Goal: Understand process/instructions

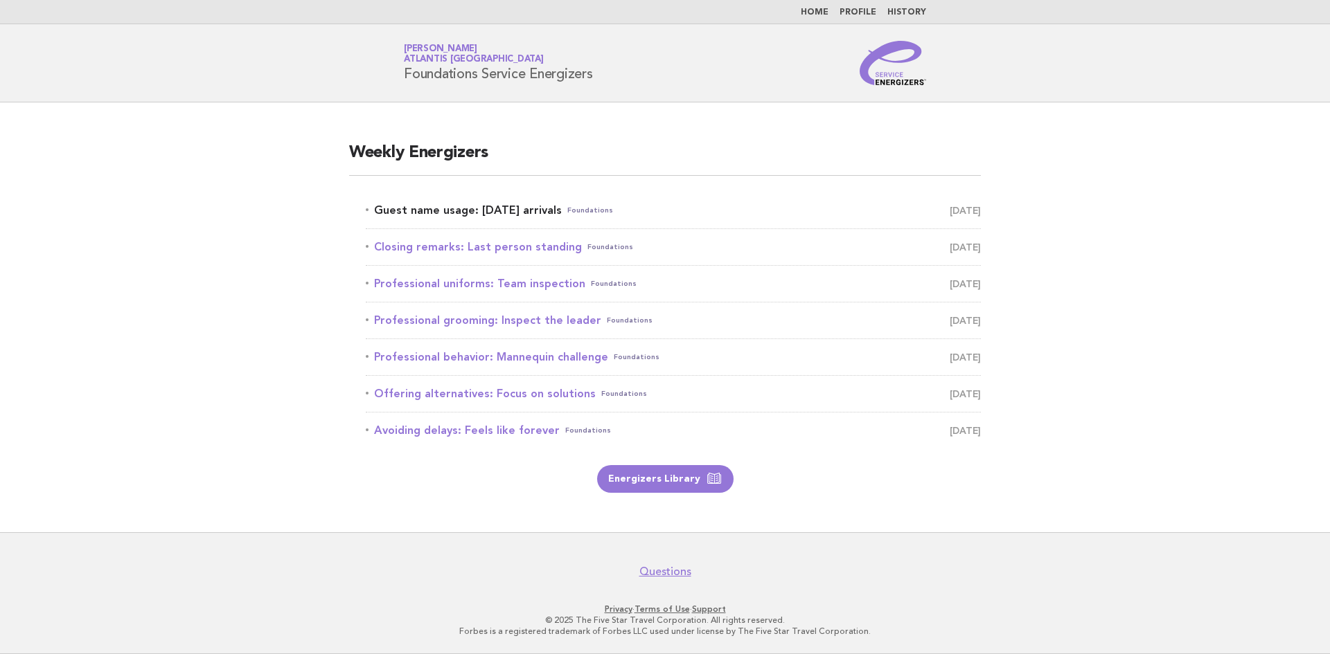
click at [542, 216] on link "Guest name usage: [DATE] arrivals Foundations [DATE]" at bounding box center [673, 210] width 615 height 19
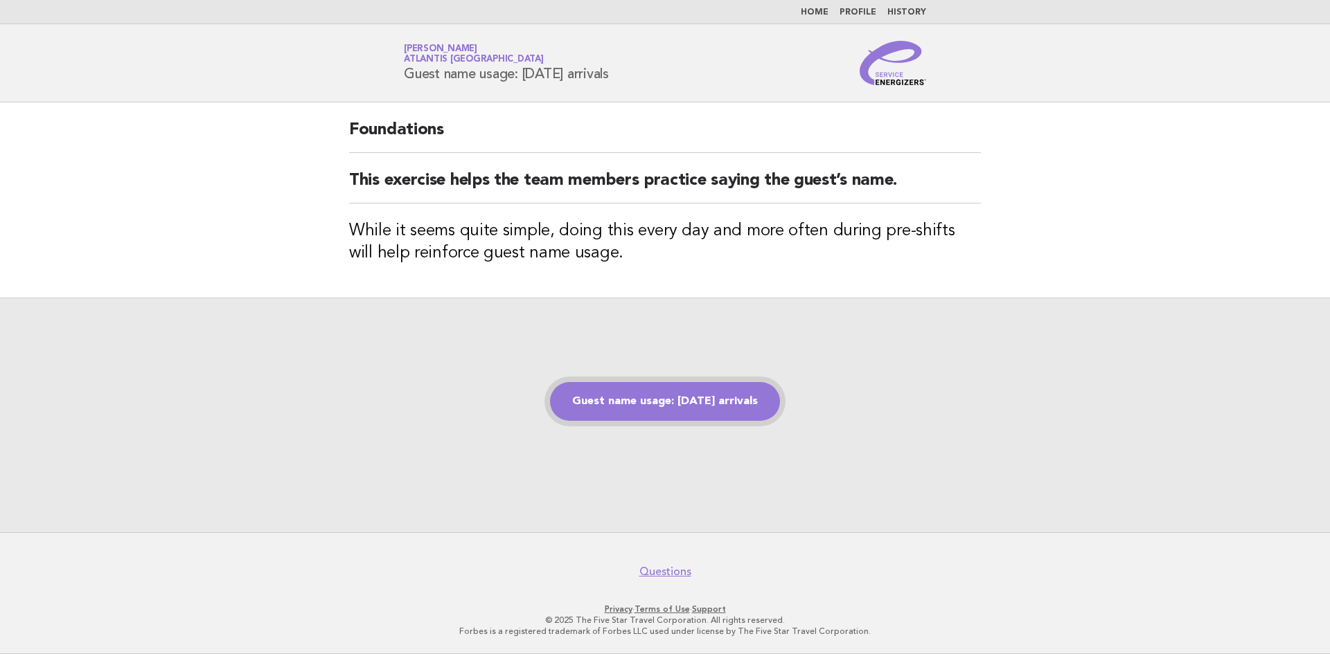
click at [676, 396] on link "Guest name usage: [DATE] arrivals" at bounding box center [665, 401] width 230 height 39
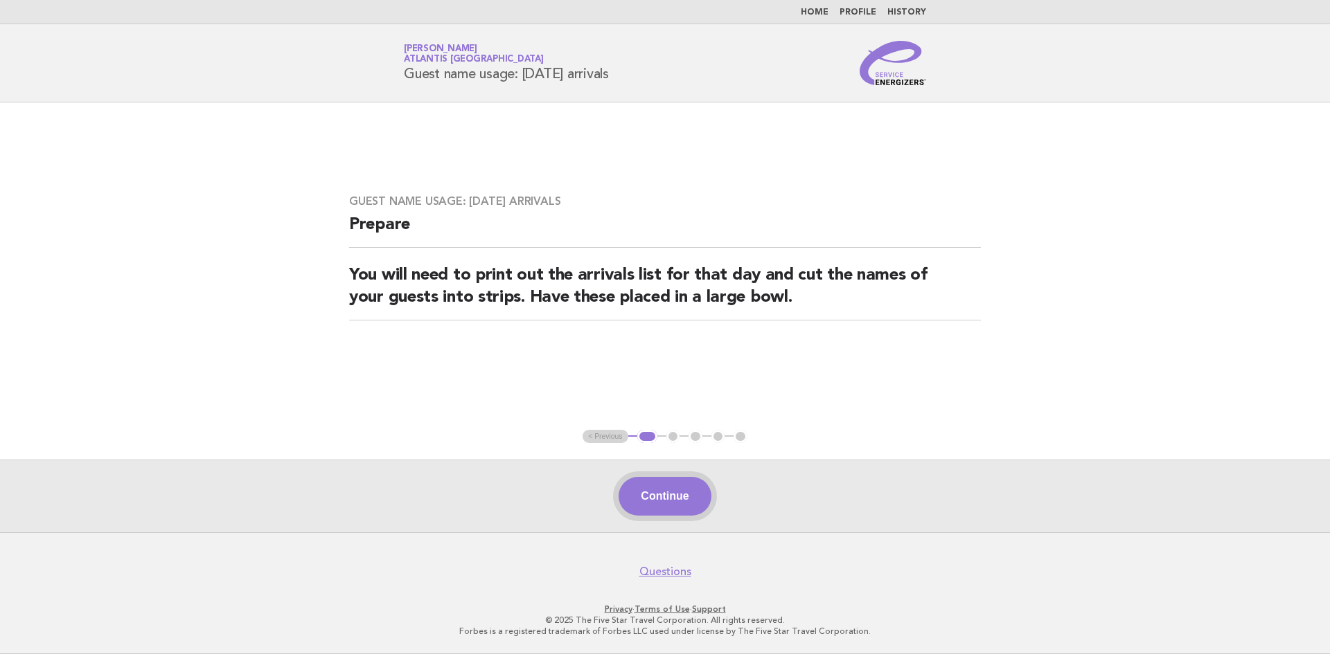
click at [682, 499] on button "Continue" at bounding box center [664, 496] width 92 height 39
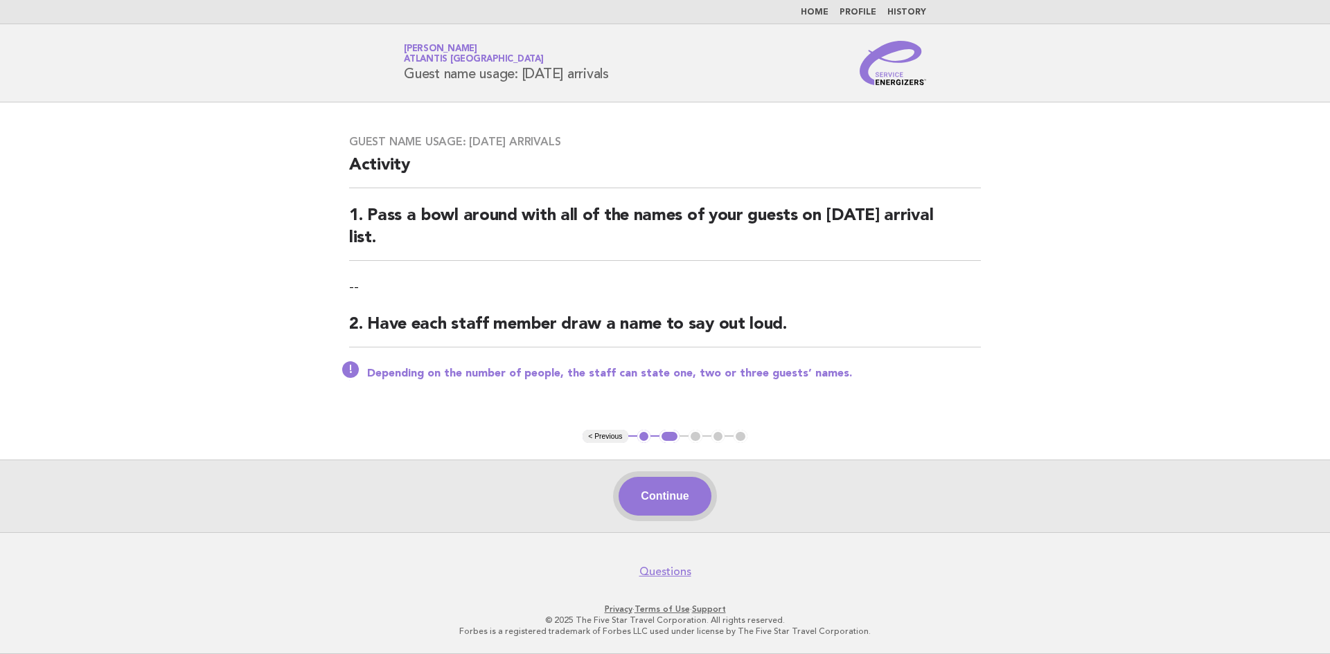
click at [652, 493] on button "Continue" at bounding box center [664, 496] width 92 height 39
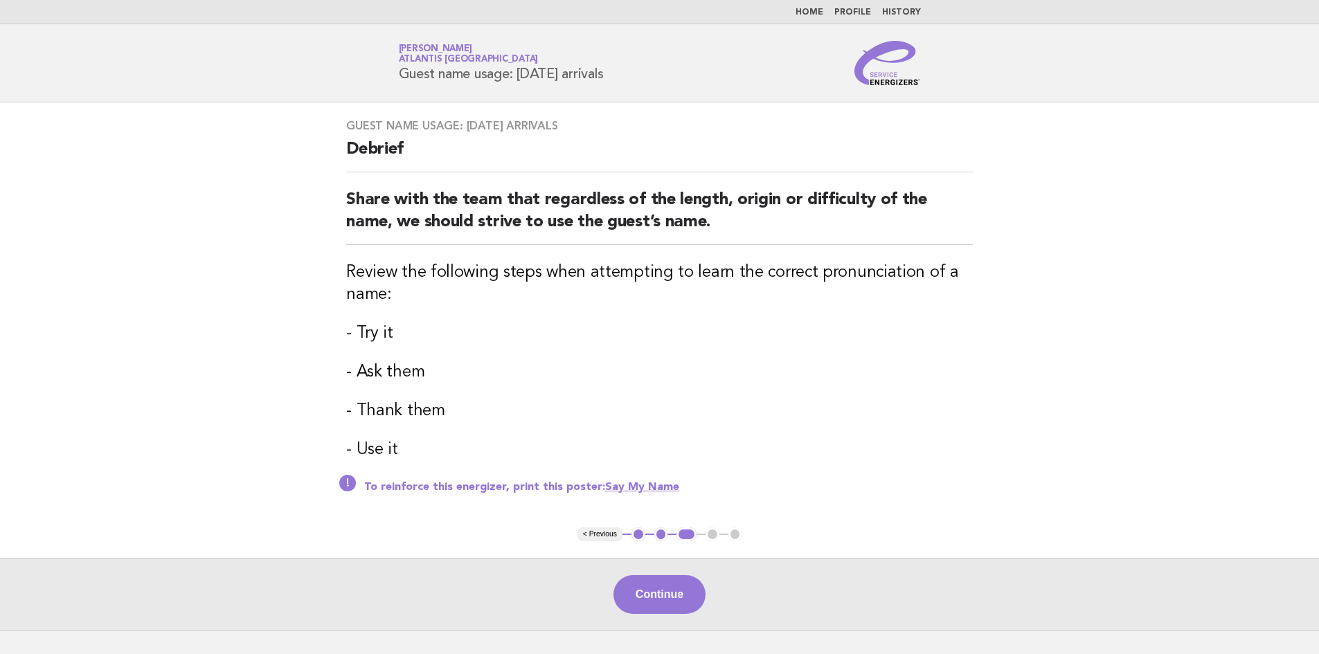
click at [677, 317] on div "Guest name usage: Today's arrivals Debrief Share with the team that regardless …" at bounding box center [660, 314] width 660 height 425
click at [672, 602] on button "Continue" at bounding box center [660, 594] width 92 height 39
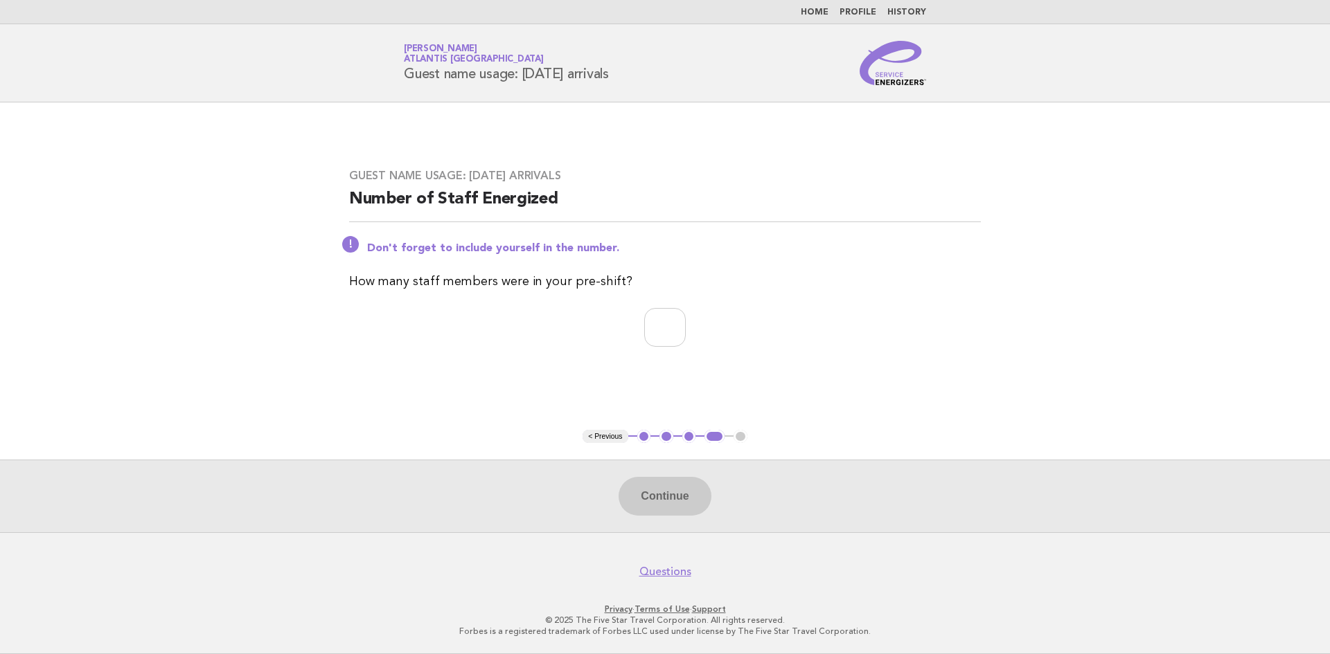
click at [609, 435] on button "< Previous" at bounding box center [604, 437] width 45 height 14
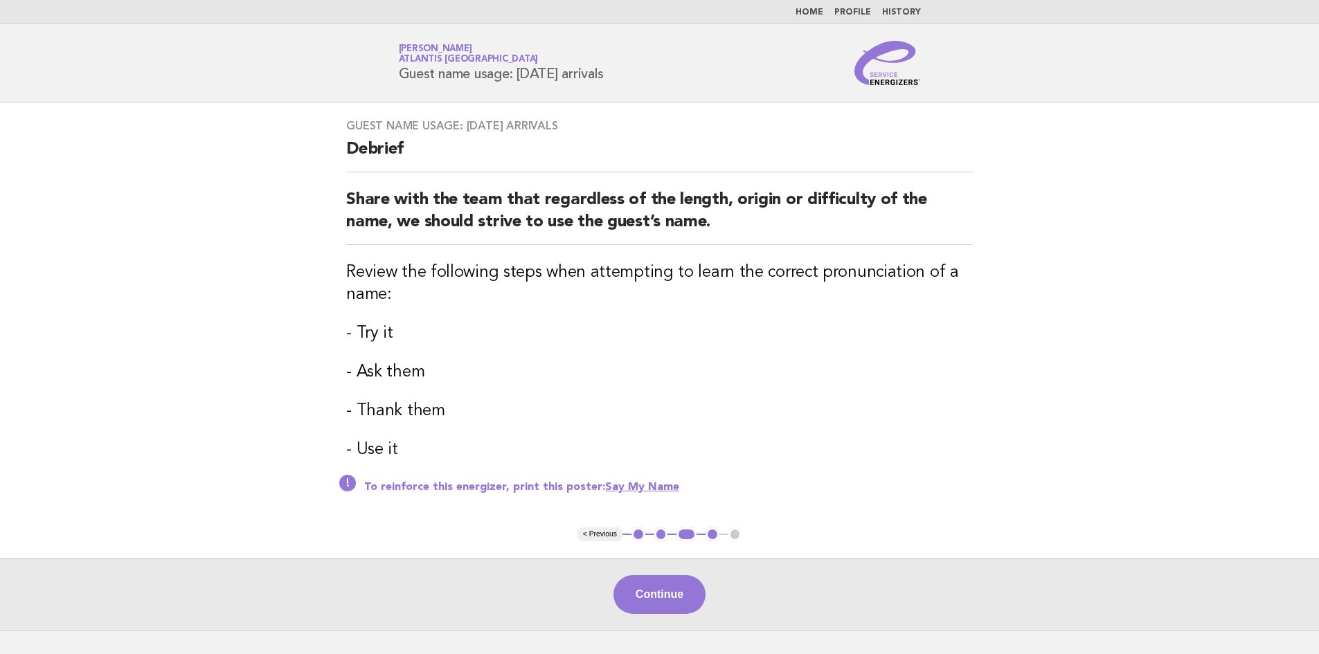
click at [593, 531] on button "< Previous" at bounding box center [600, 535] width 45 height 14
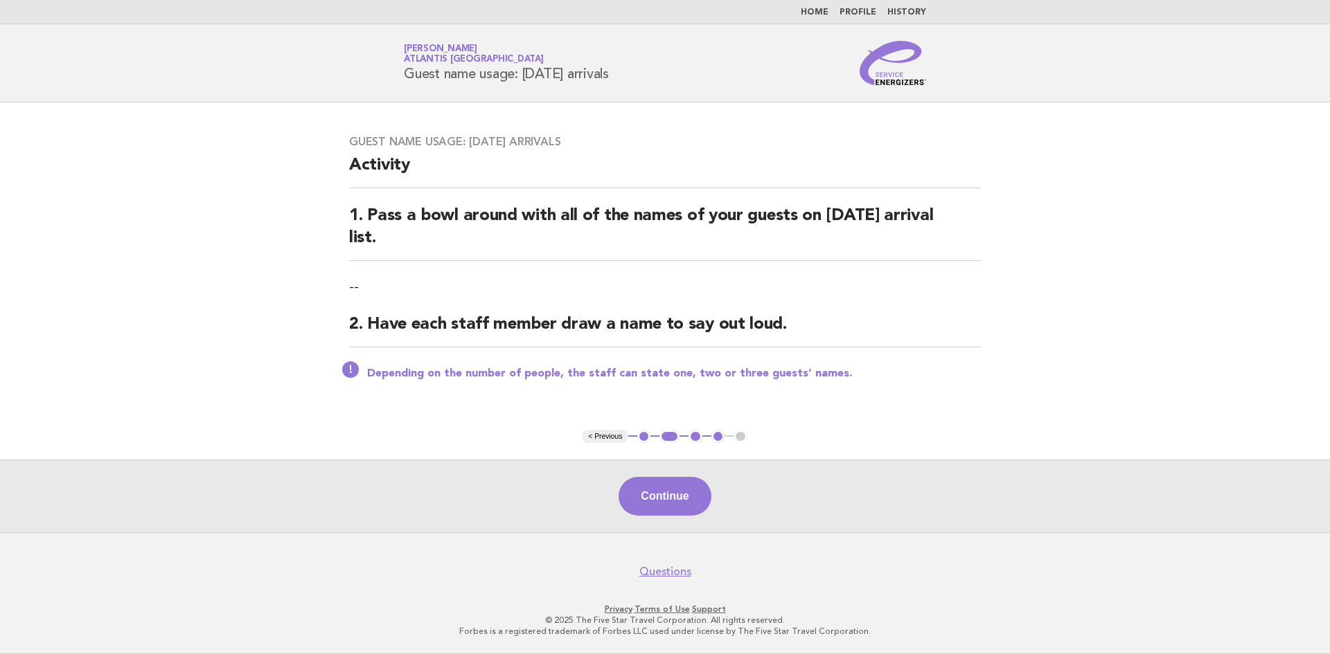
click at [618, 436] on button "< Previous" at bounding box center [604, 437] width 45 height 14
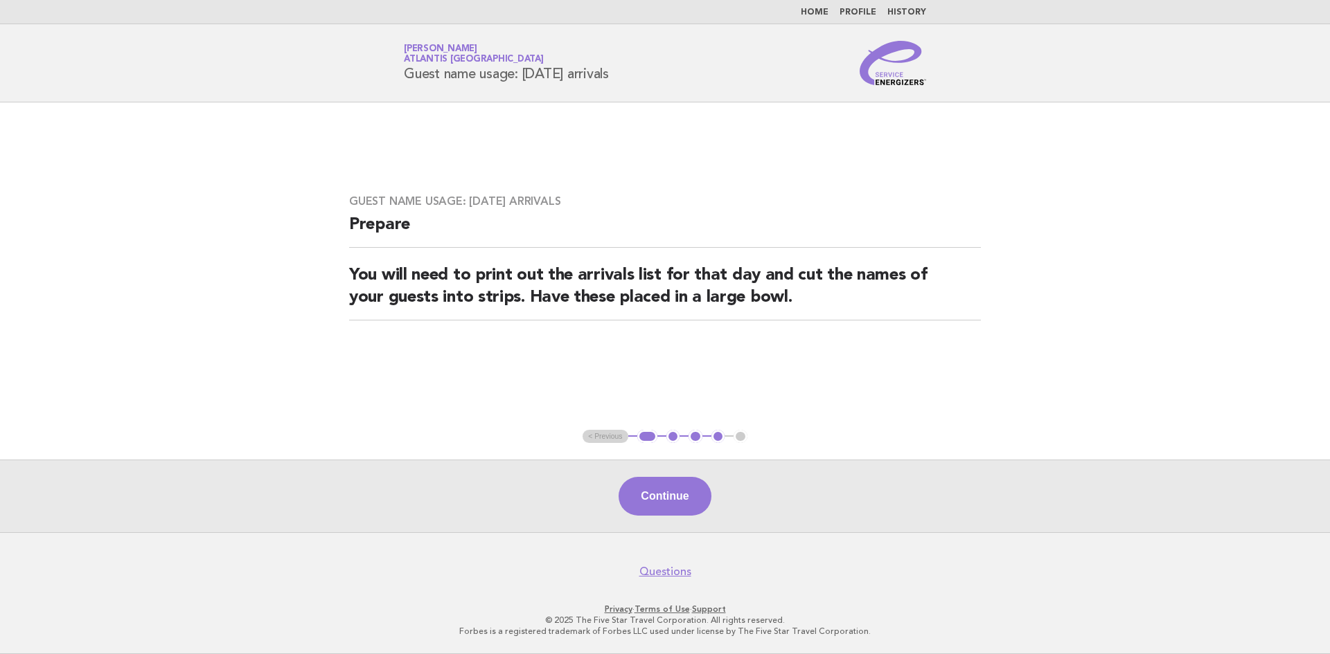
click at [1172, 340] on main "Guest name usage: Today's arrivals Prepare You will need to print out the arriv…" at bounding box center [665, 317] width 1330 height 430
